Goal: Browse casually: Explore the website without a specific task or goal

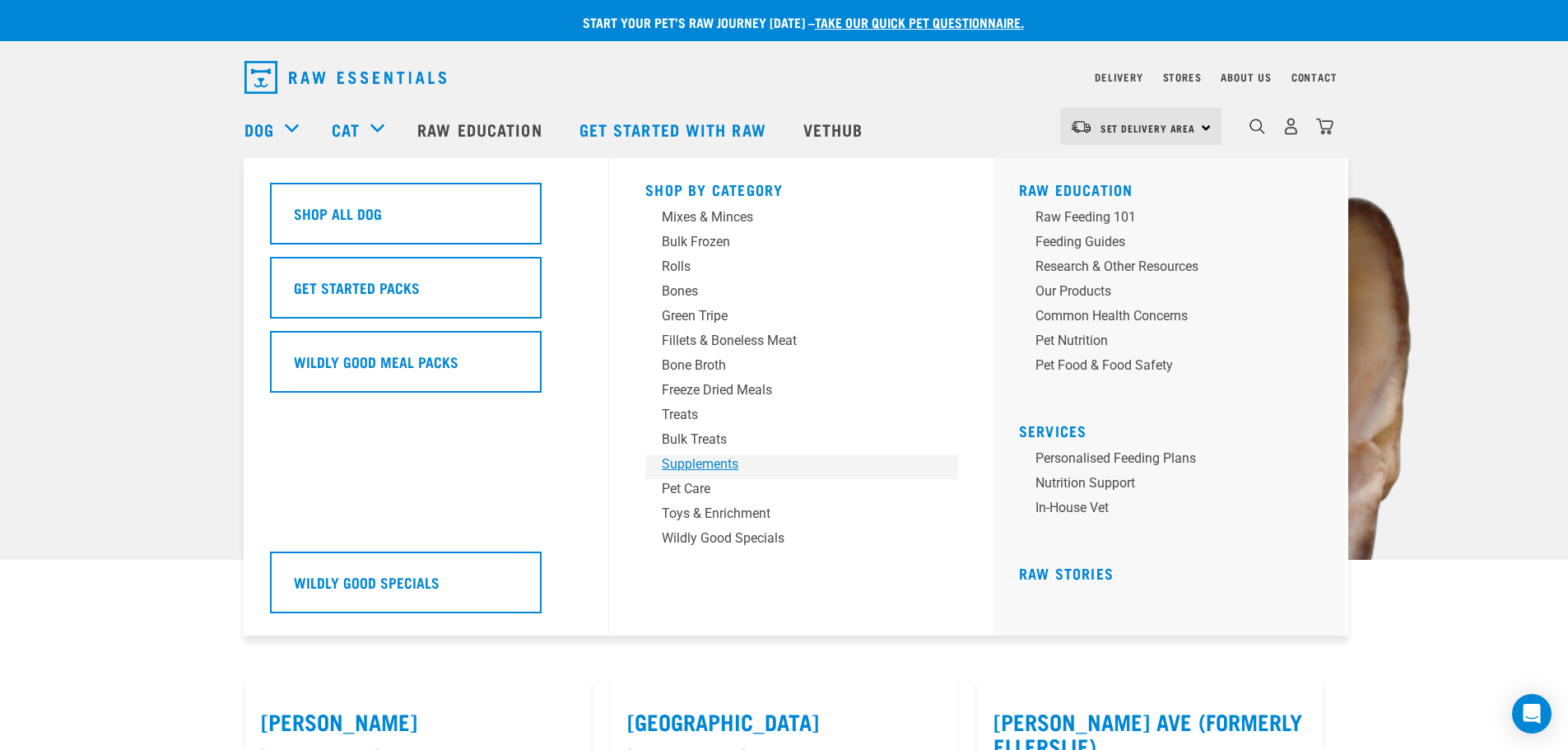
click at [715, 459] on div "Supplements" at bounding box center [790, 464] width 257 height 20
click at [703, 238] on div "Bulk Frozen" at bounding box center [790, 242] width 257 height 20
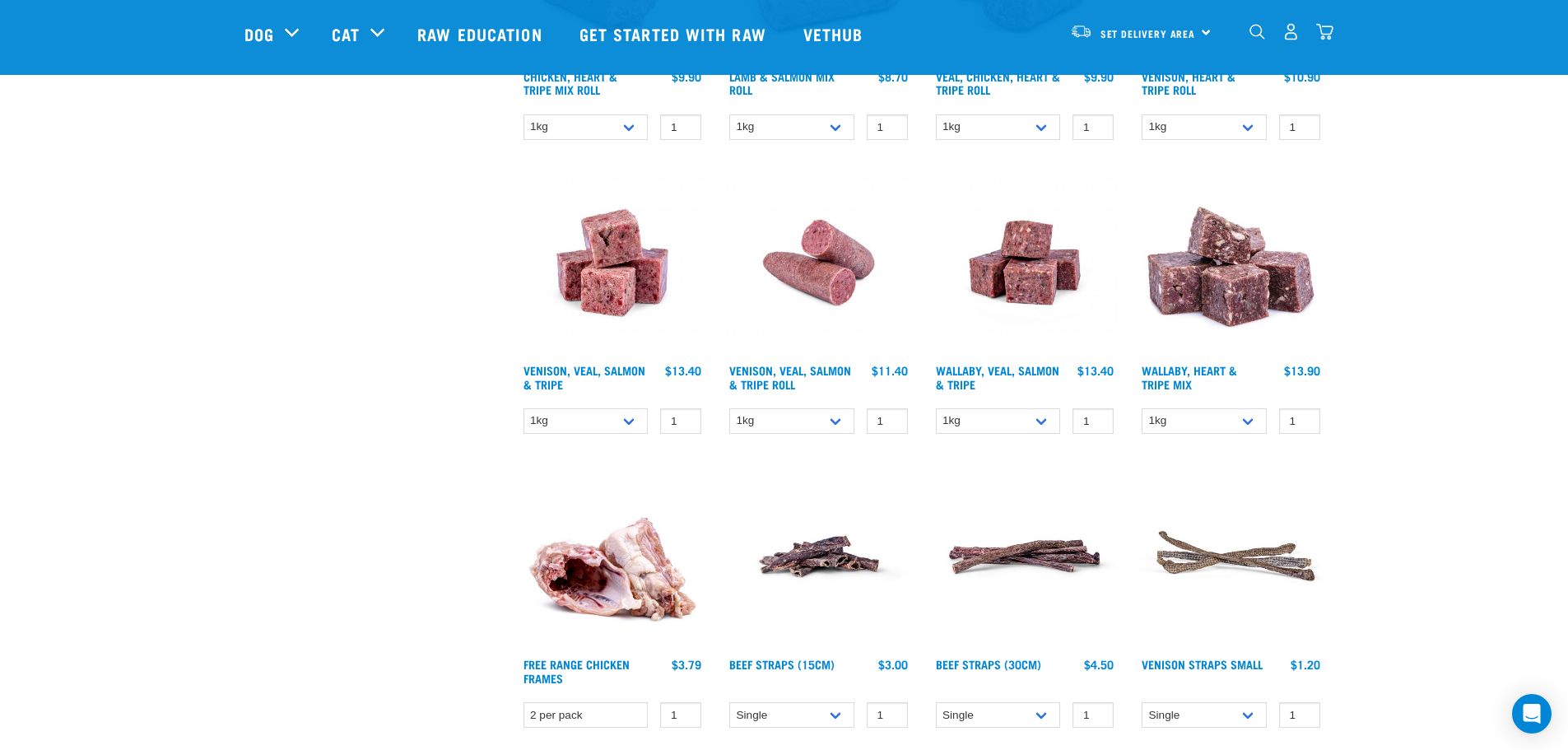
scroll to position [988, 0]
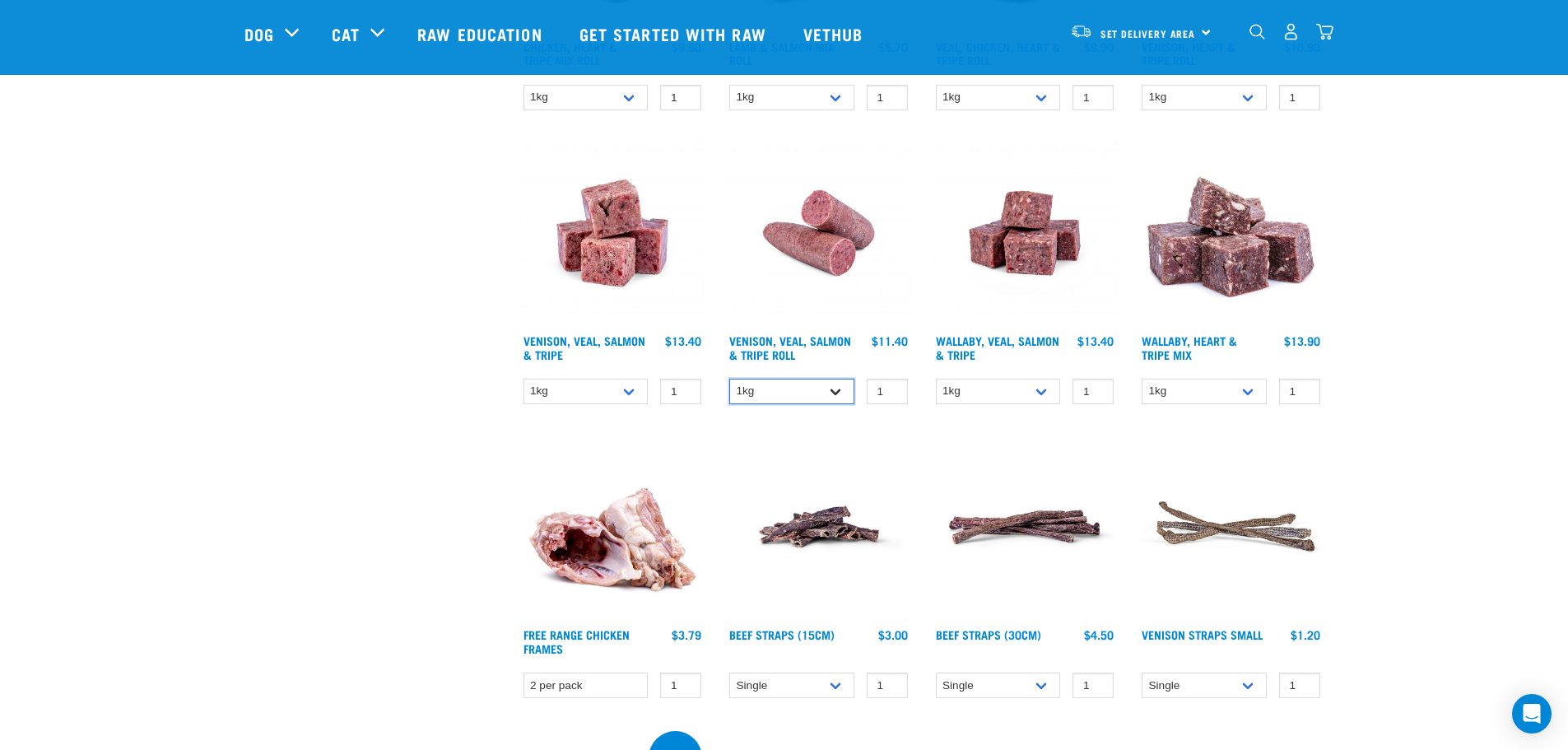
click at [824, 400] on select "1kg Bulk (10kg)" at bounding box center [792, 391] width 125 height 26
drag, startPoint x: 824, startPoint y: 400, endPoint x: 849, endPoint y: 402, distance: 25.1
click at [824, 400] on select "1kg Bulk (10kg)" at bounding box center [792, 391] width 125 height 26
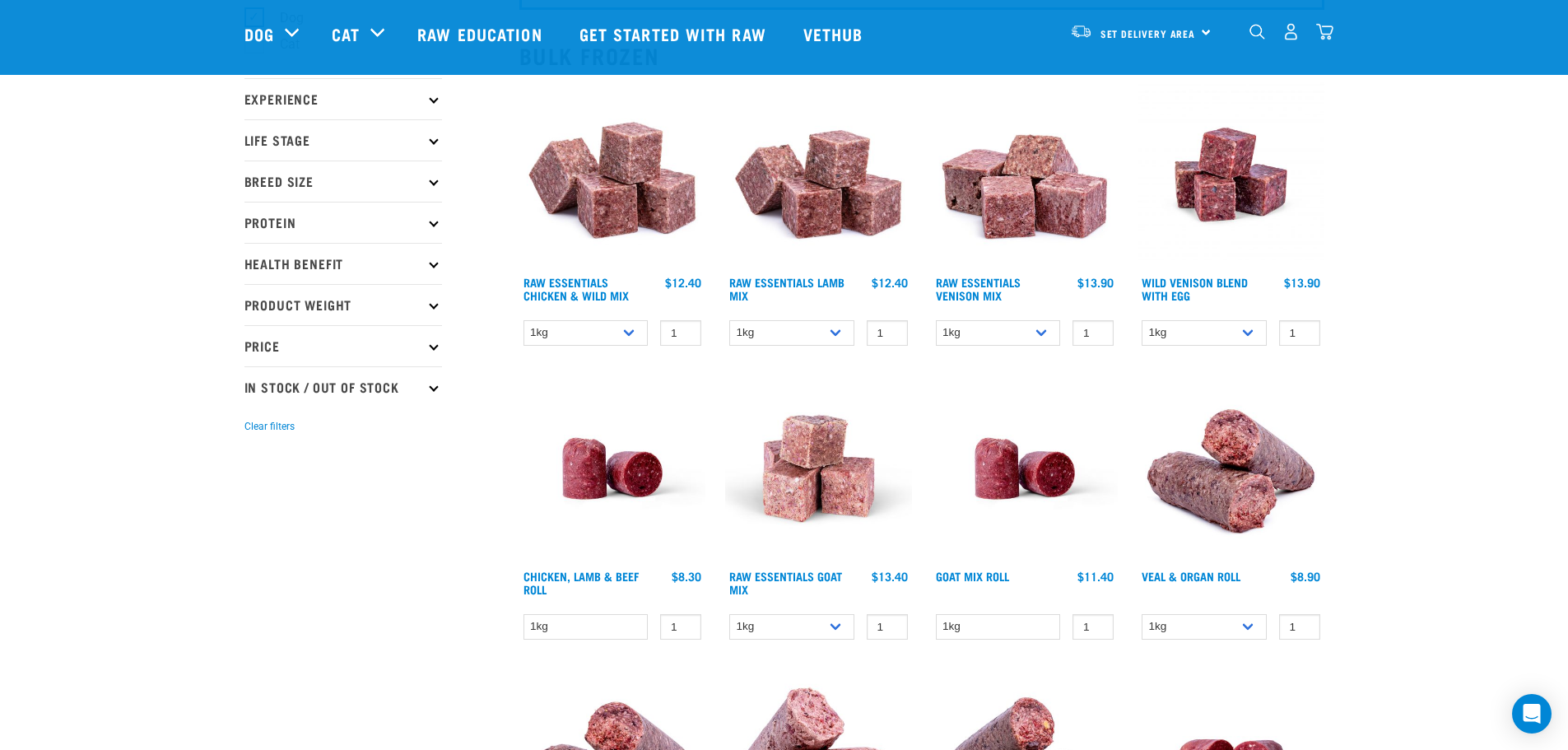
scroll to position [0, 0]
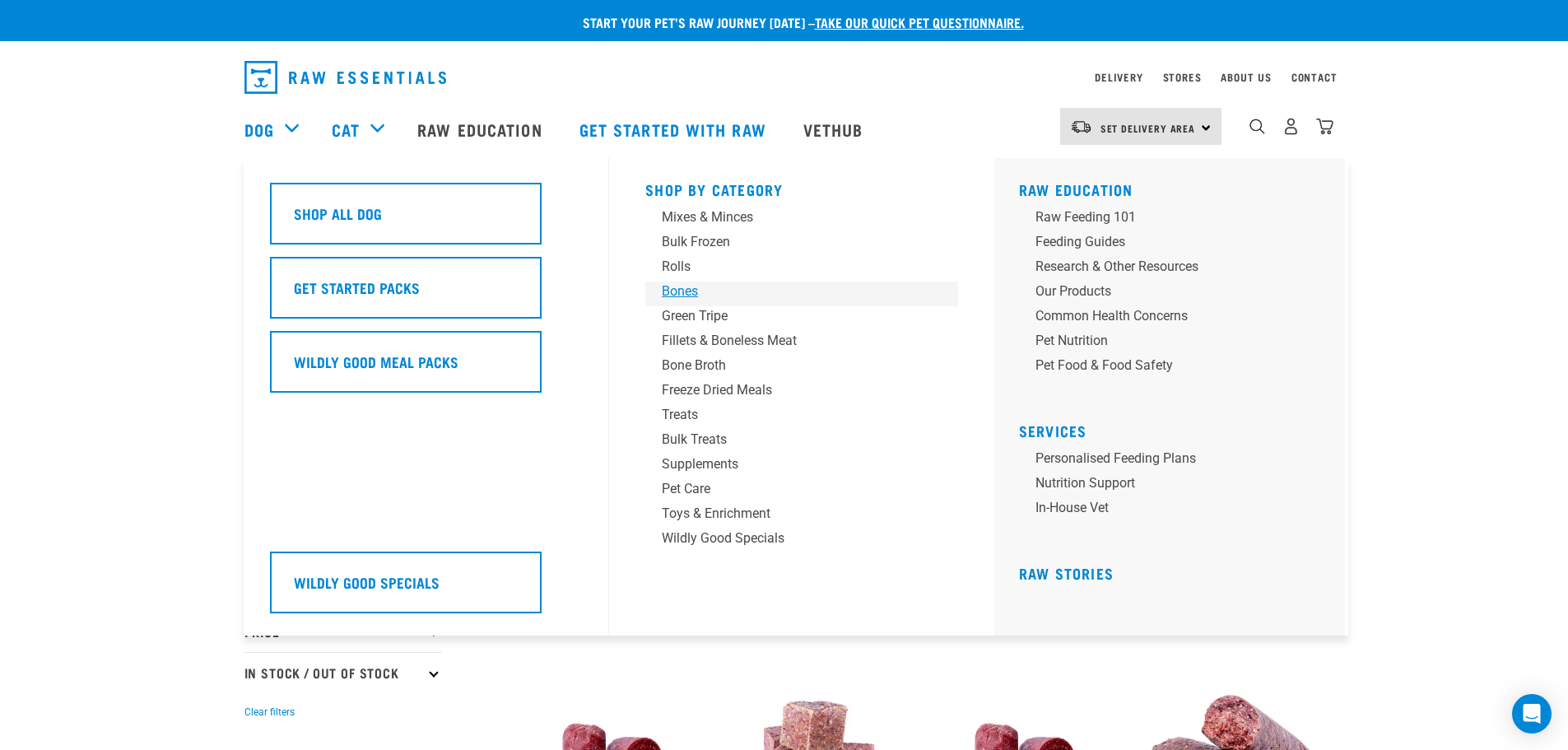
click at [677, 287] on div "Bones" at bounding box center [790, 291] width 257 height 20
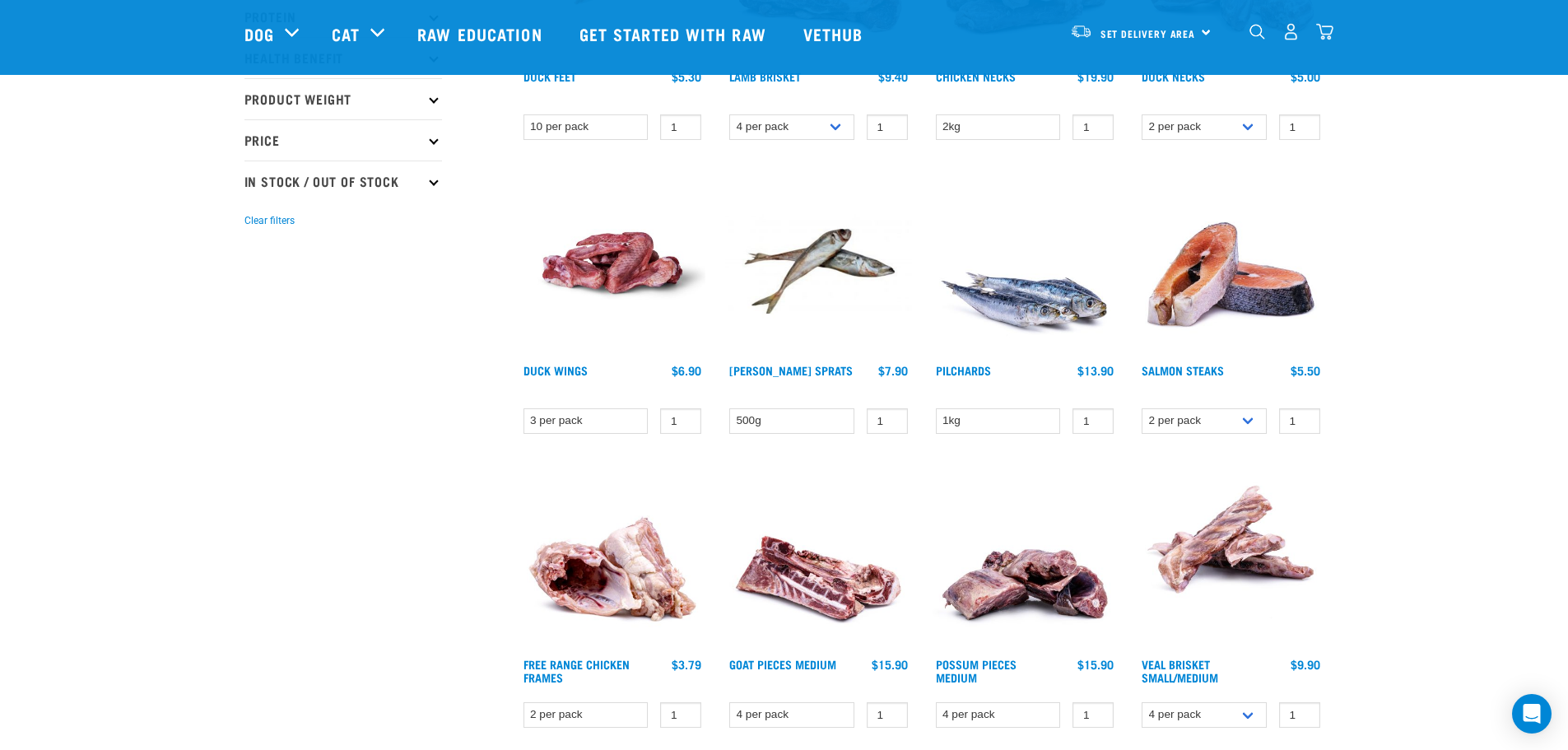
scroll to position [411, 0]
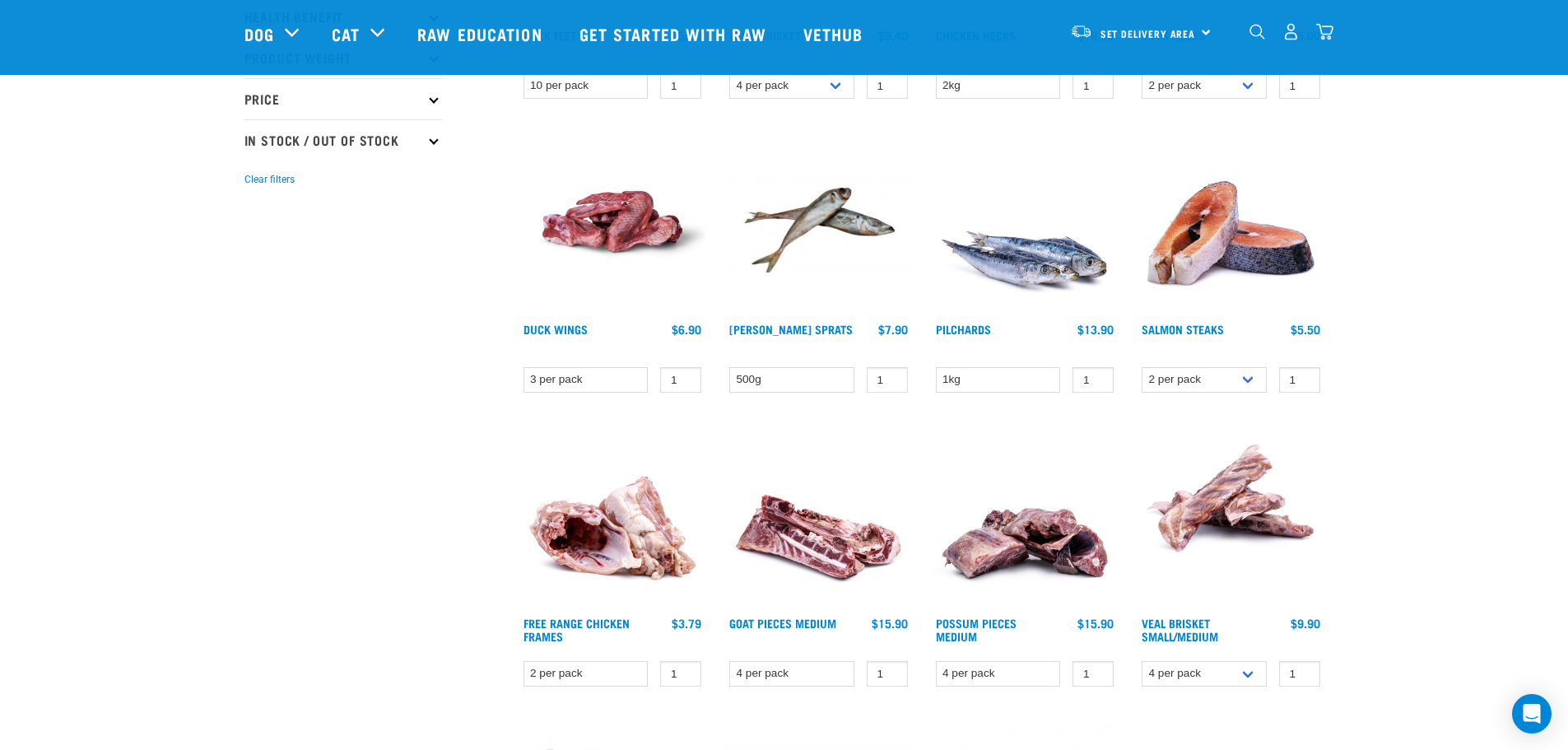
click at [842, 207] on img at bounding box center [818, 221] width 187 height 187
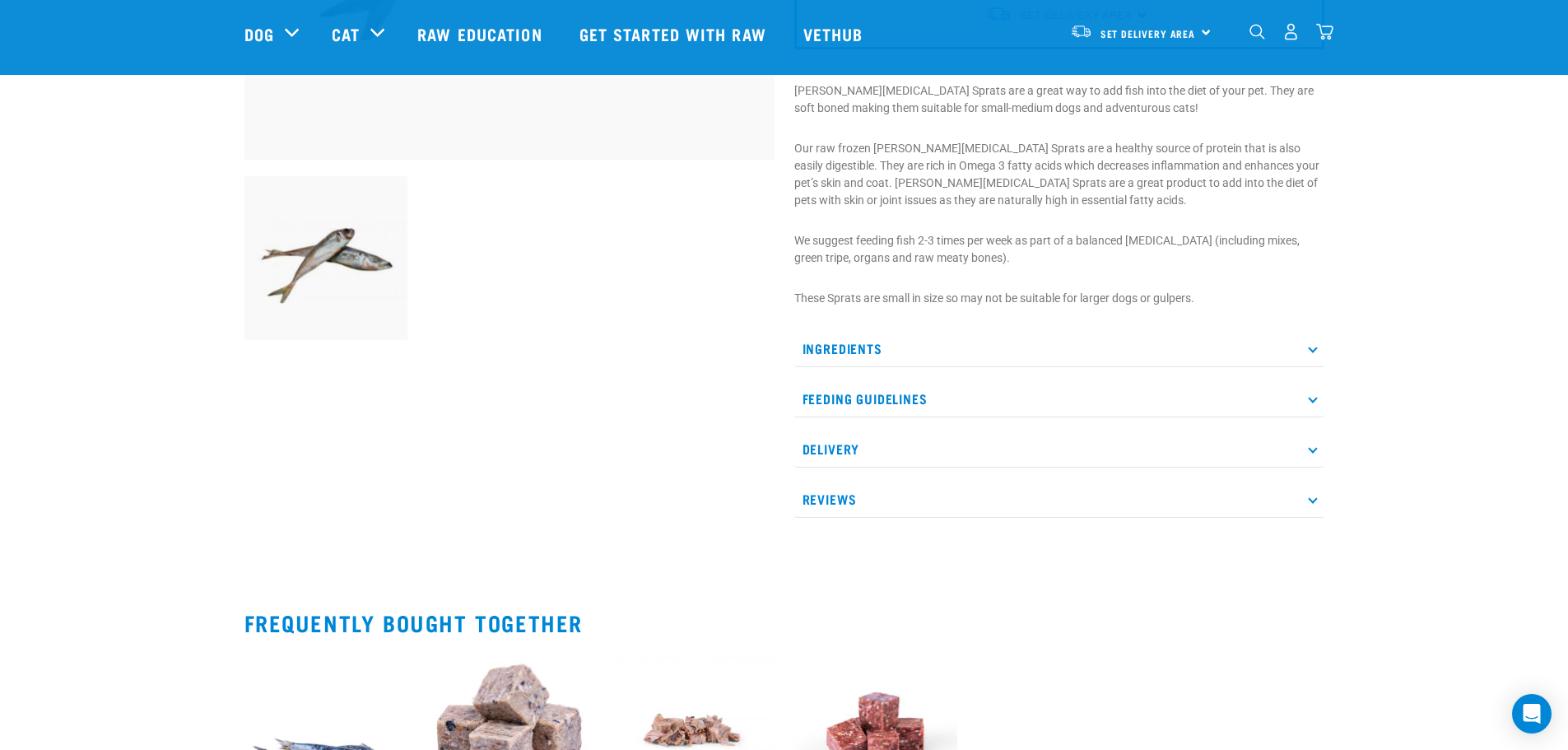
scroll to position [494, 0]
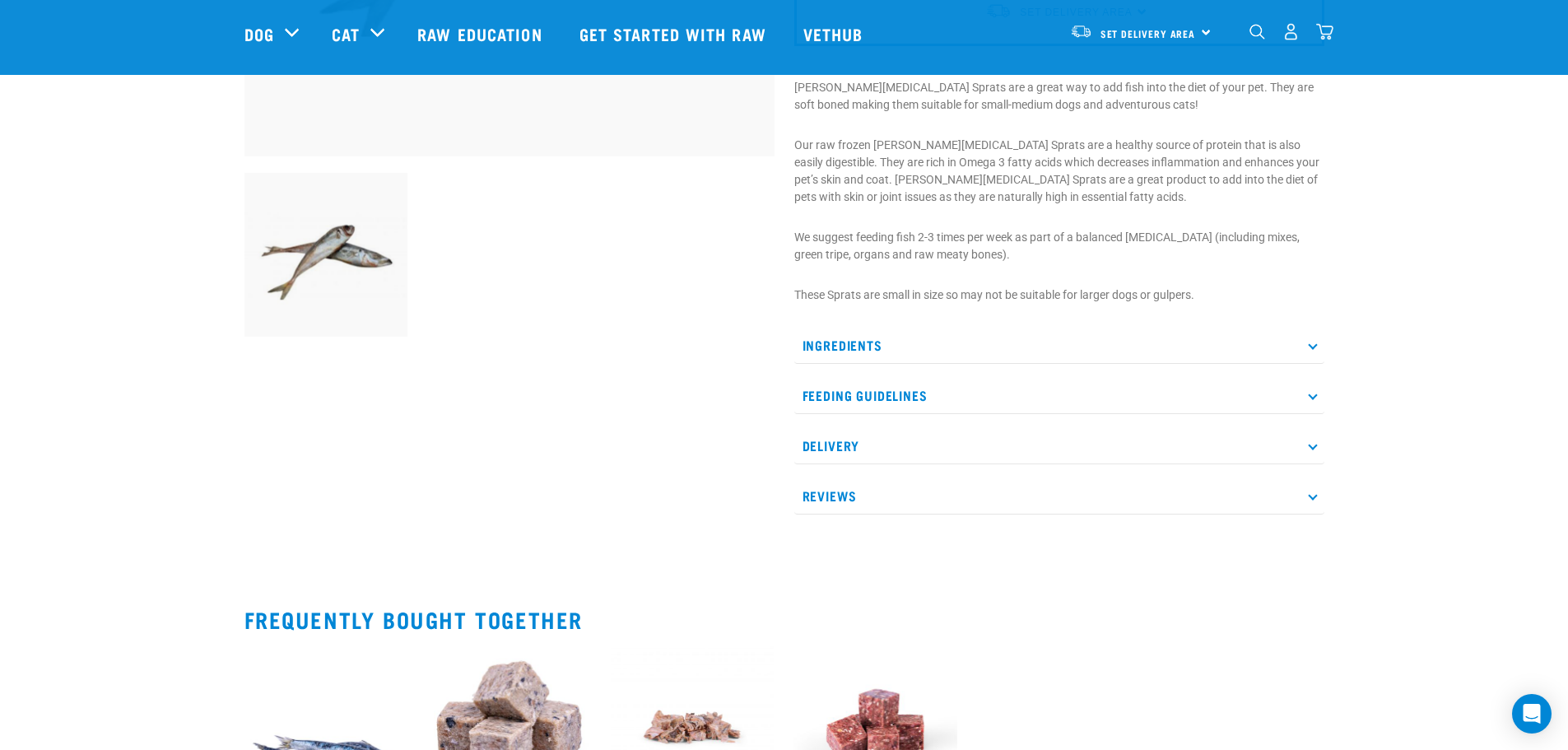
click at [1050, 342] on p "Ingredients" at bounding box center [1059, 346] width 530 height 37
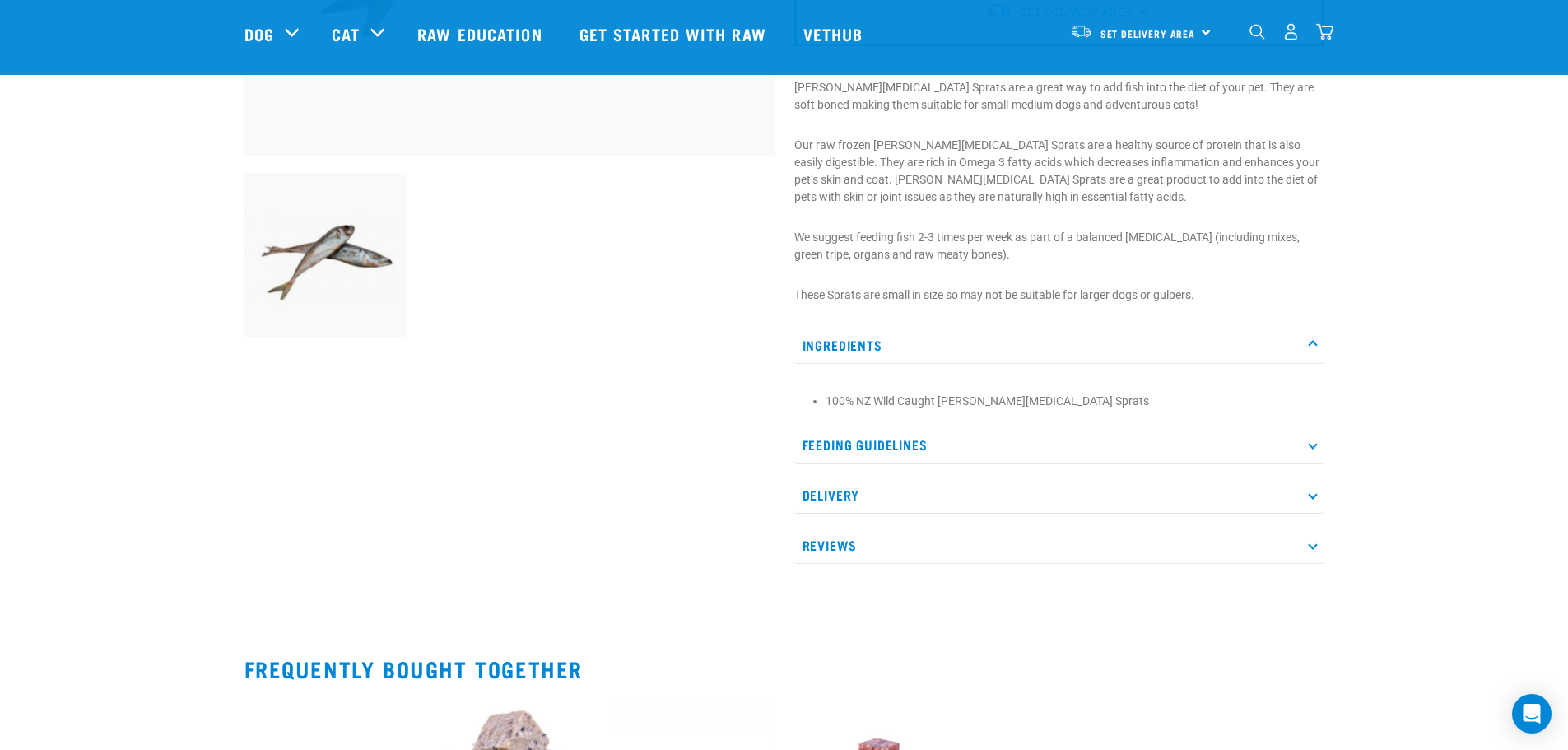
click at [1153, 340] on p "Ingredients" at bounding box center [1059, 346] width 530 height 37
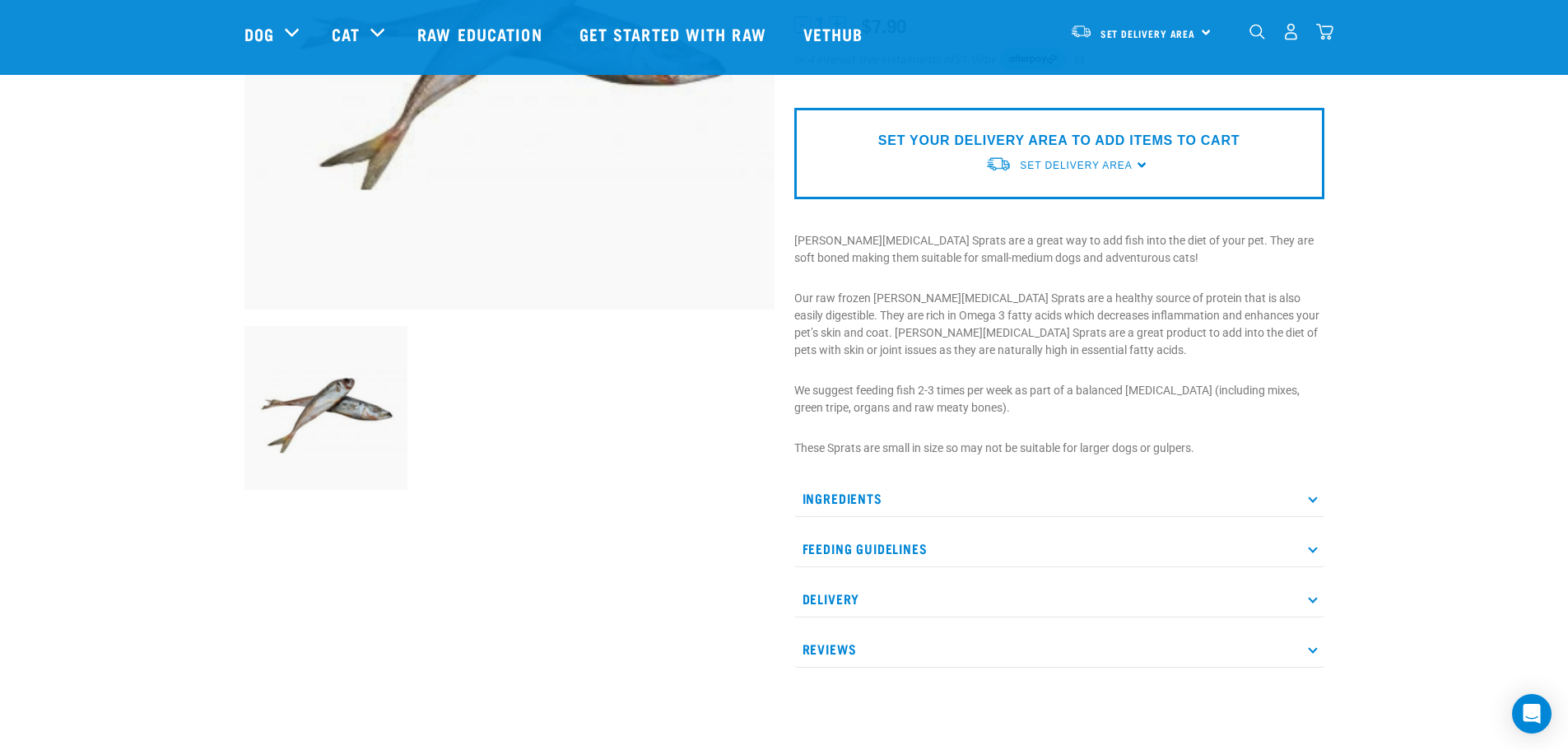
scroll to position [0, 0]
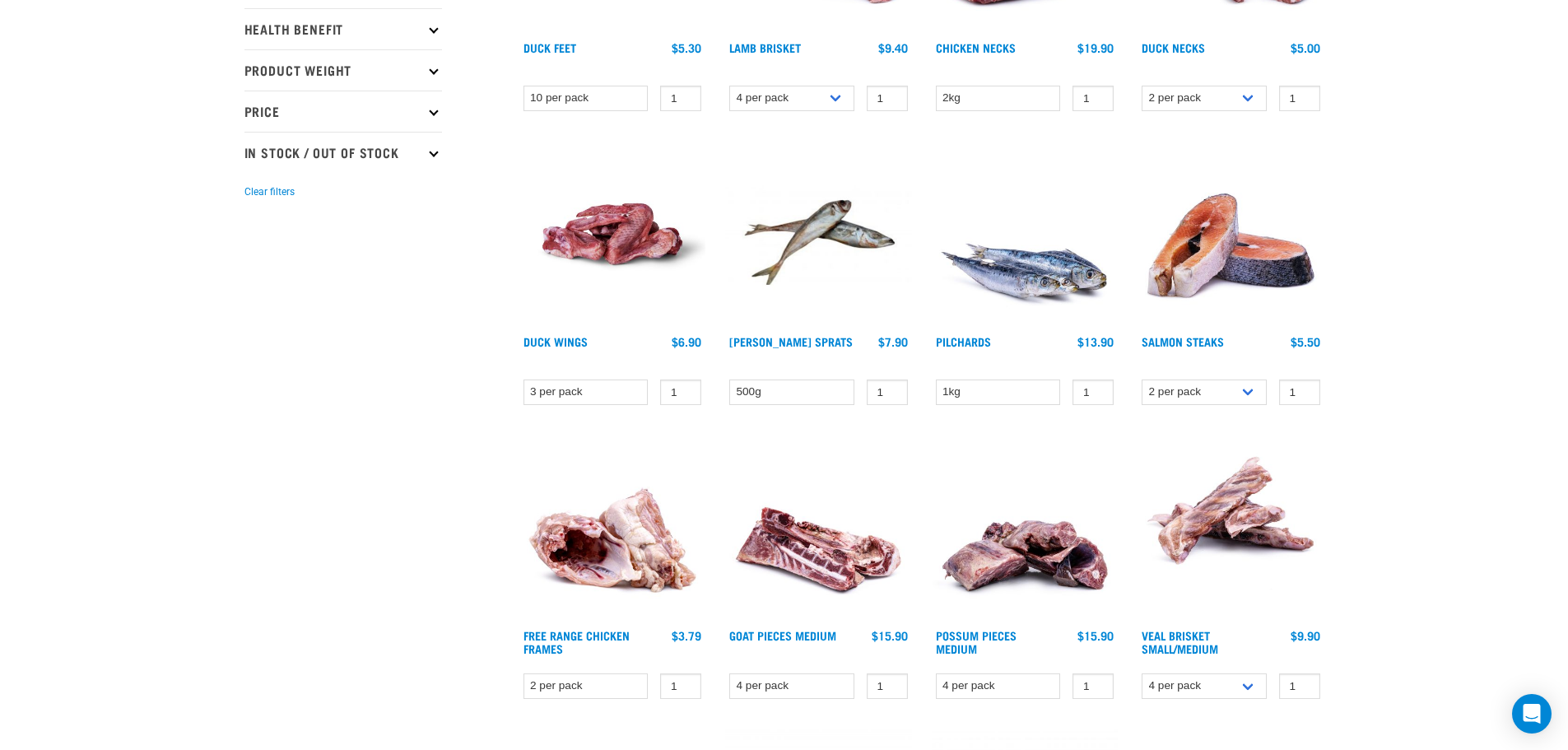
click at [1001, 273] on img at bounding box center [1025, 234] width 187 height 187
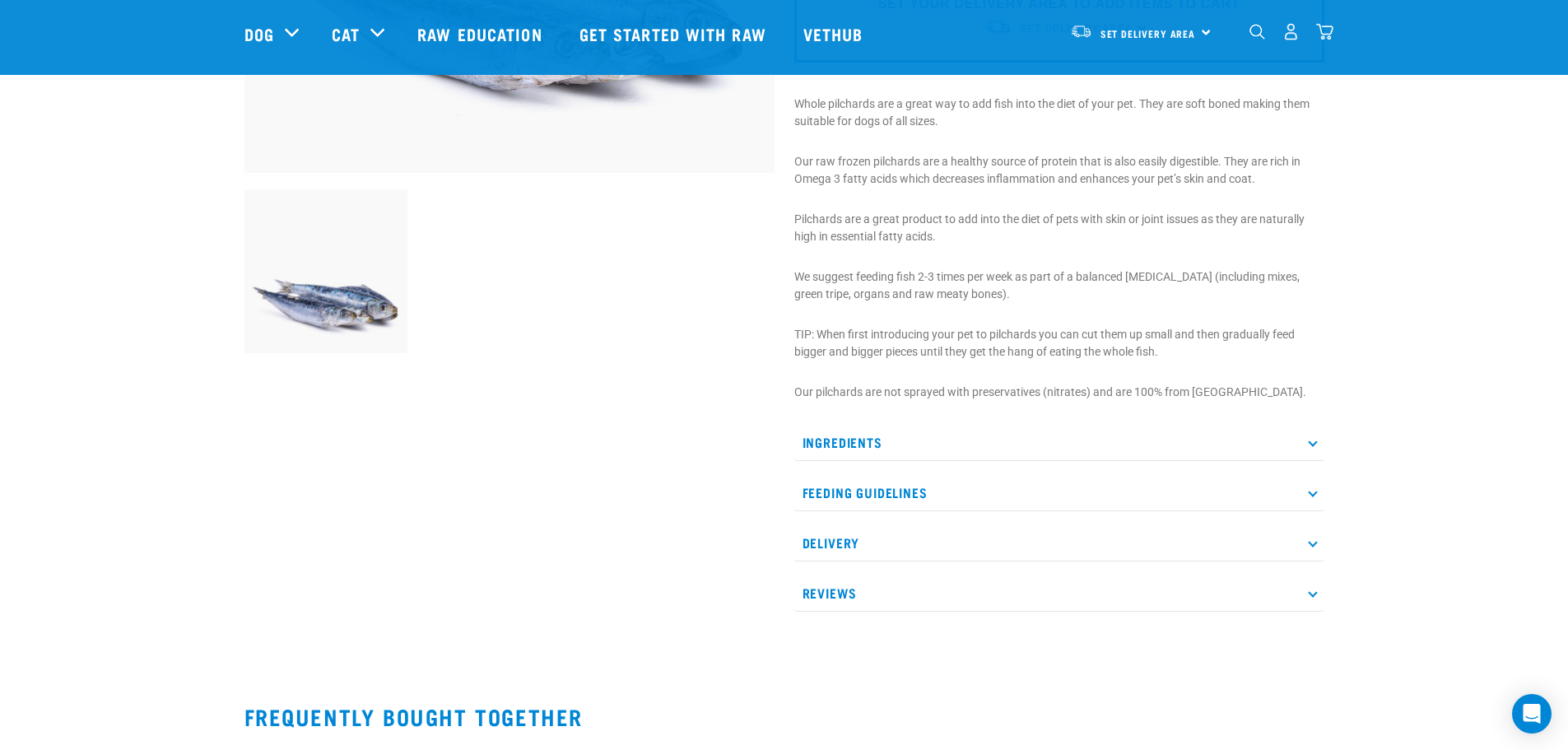
scroll to position [494, 0]
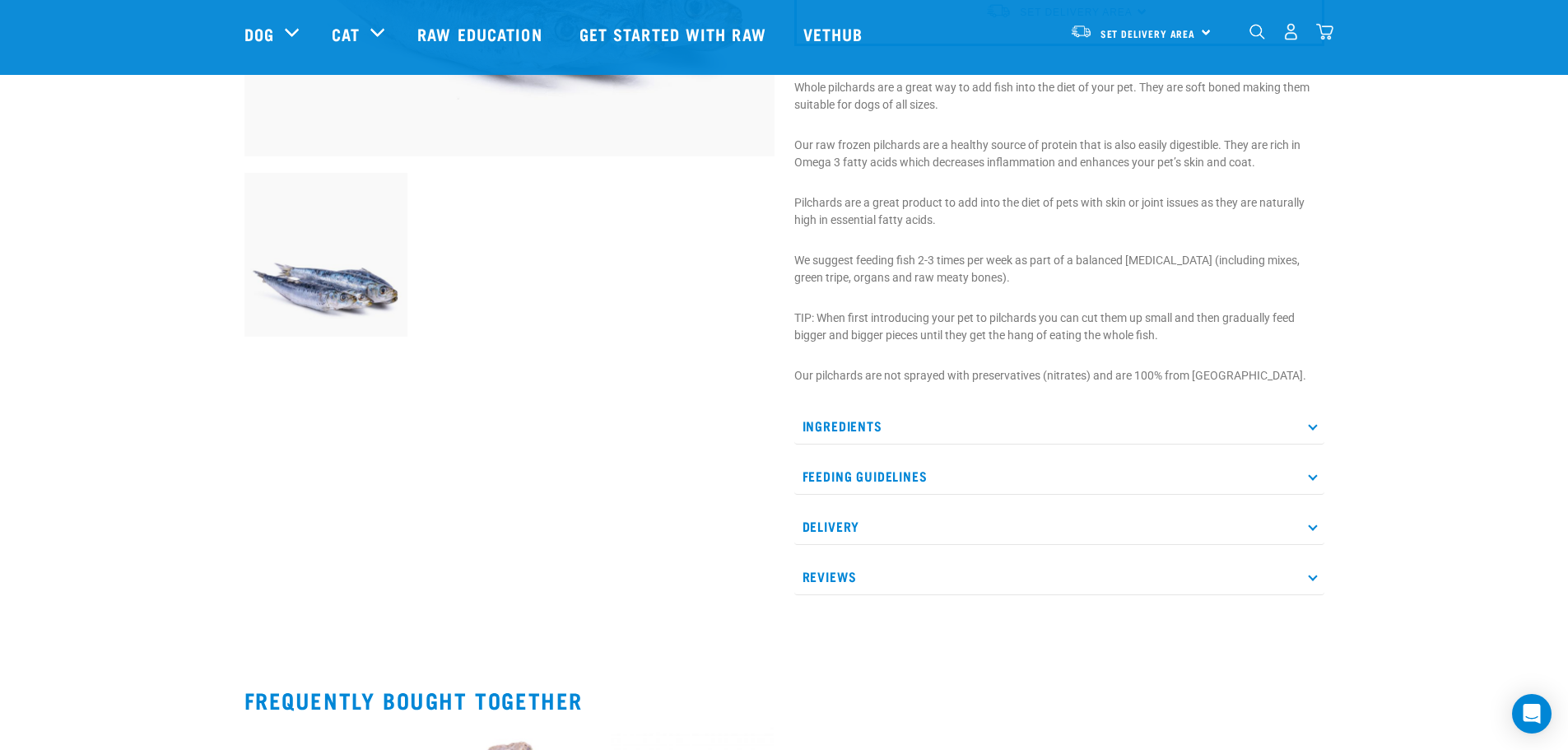
click at [1266, 469] on p "Feeding Guidelines" at bounding box center [1059, 476] width 530 height 37
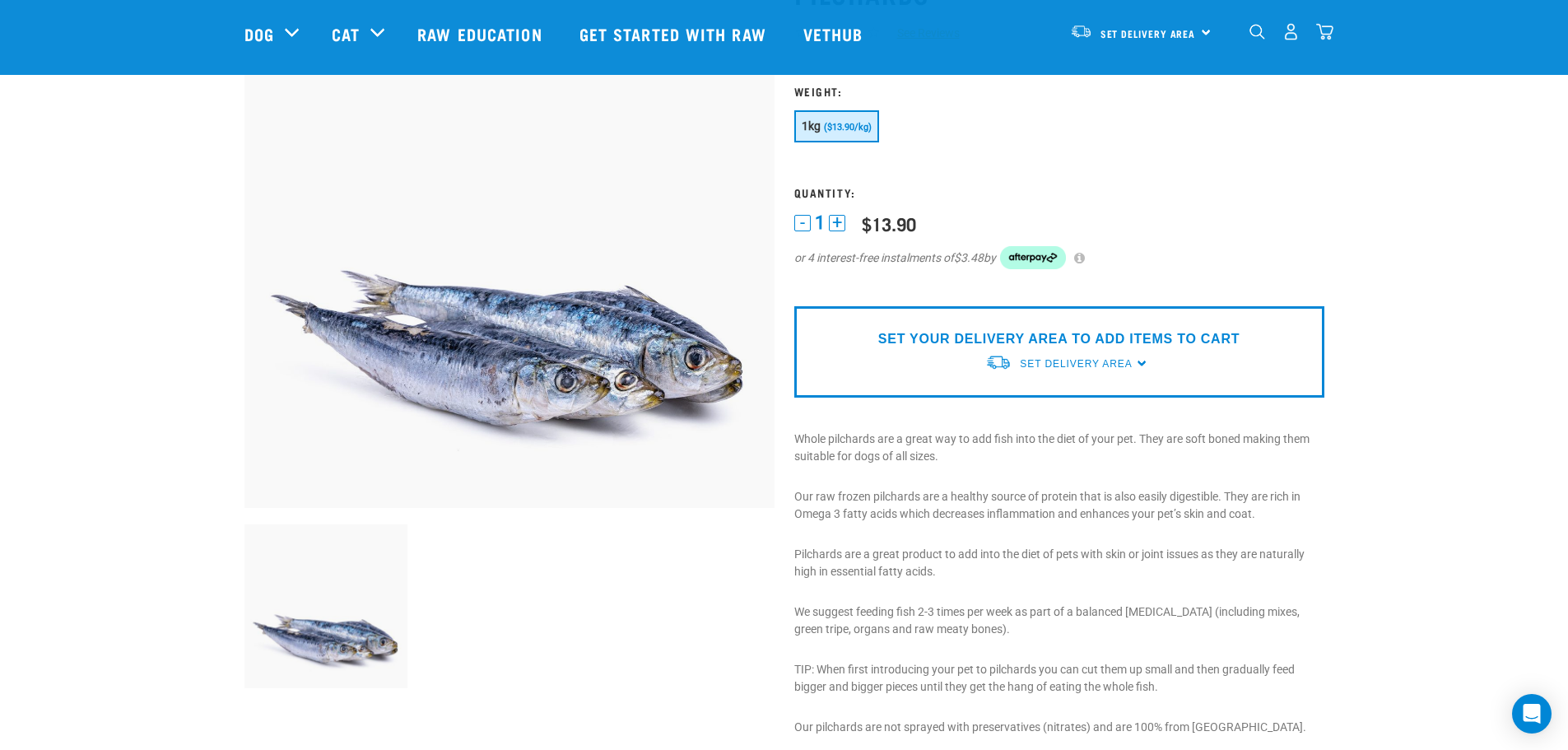
scroll to position [0, 0]
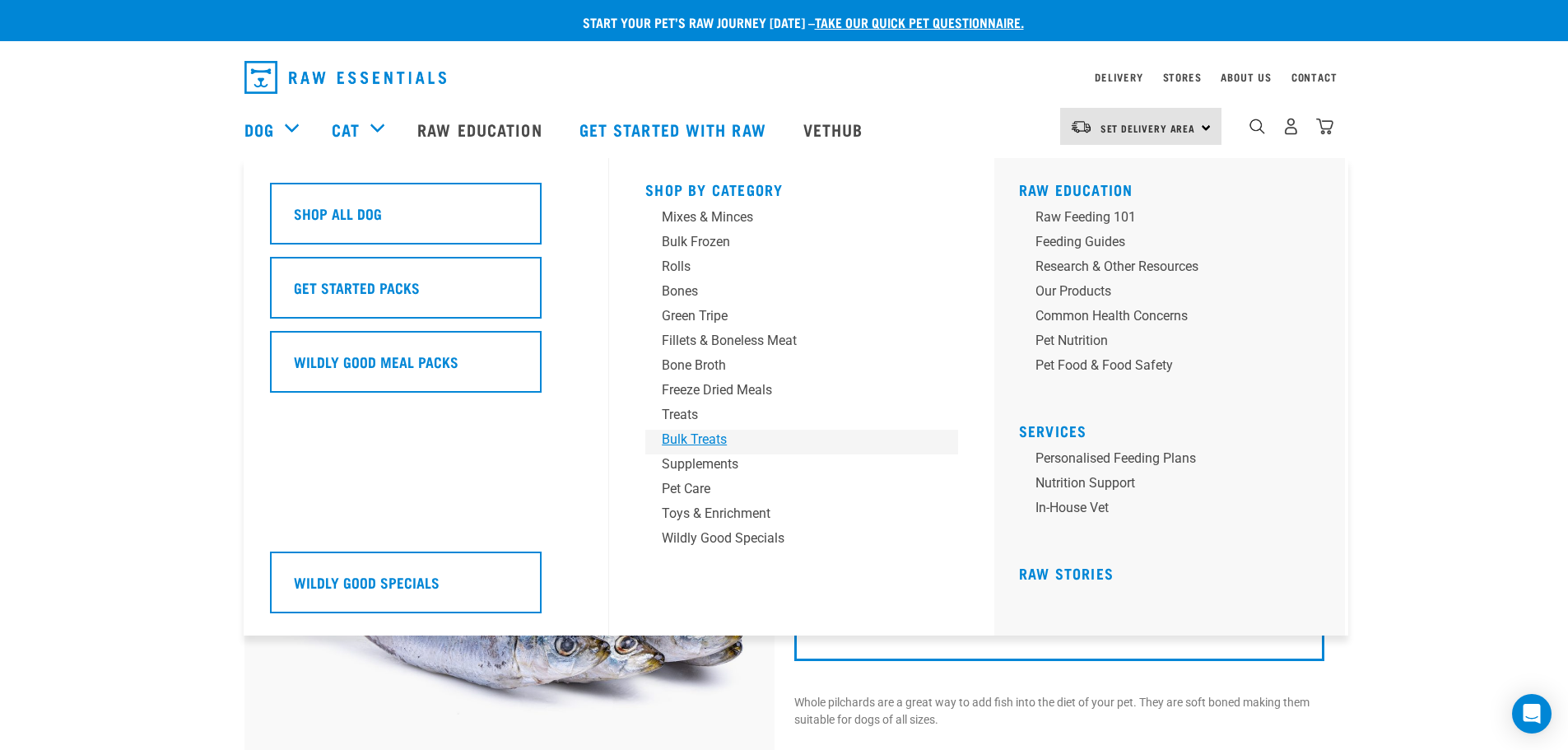
drag, startPoint x: 710, startPoint y: 440, endPoint x: 922, endPoint y: 438, distance: 212.0
click at [710, 440] on div "Bulk Treats" at bounding box center [790, 440] width 257 height 20
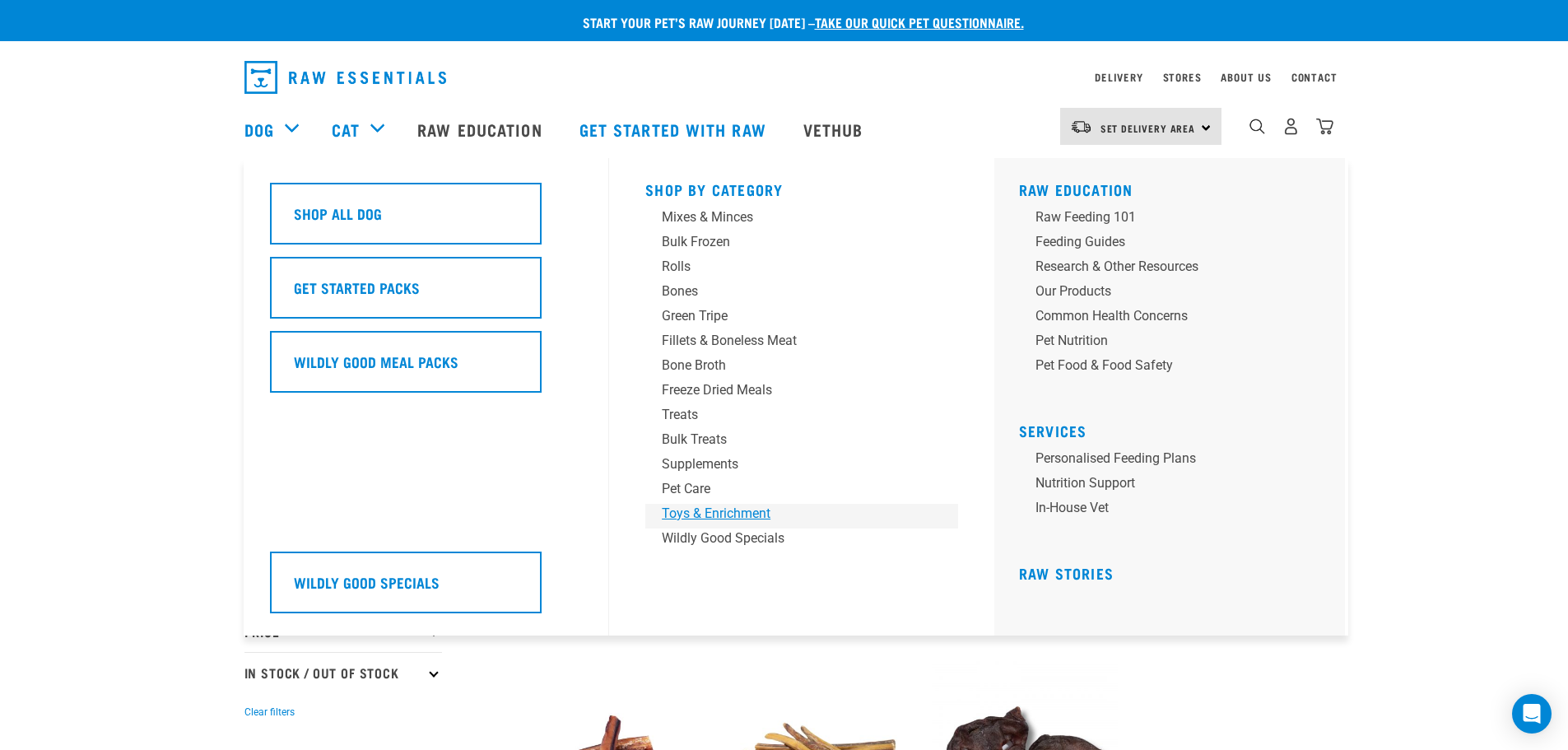
click at [742, 511] on div "Toys & Enrichment" at bounding box center [790, 514] width 257 height 20
